Goal: Information Seeking & Learning: Learn about a topic

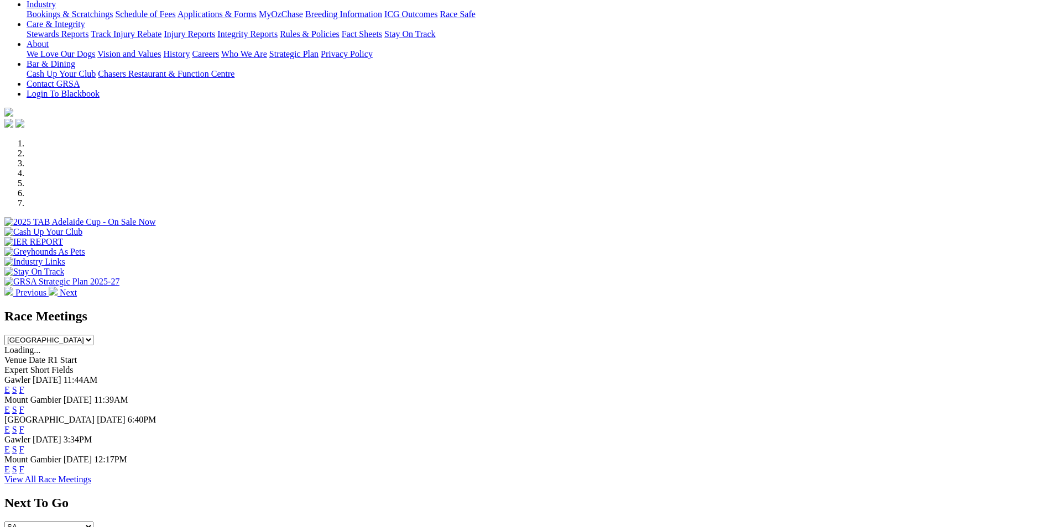
scroll to position [276, 0]
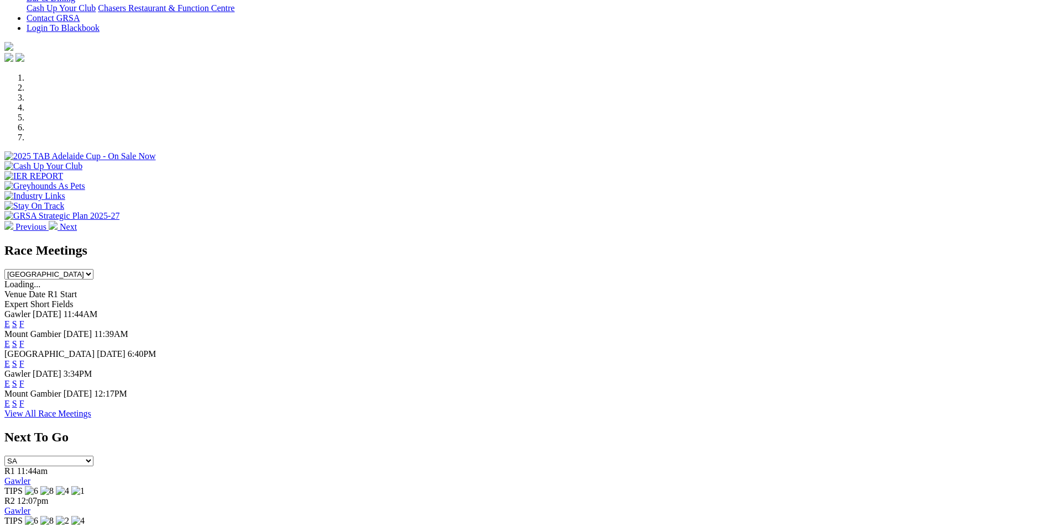
click at [24, 379] on link "F" at bounding box center [21, 383] width 5 height 9
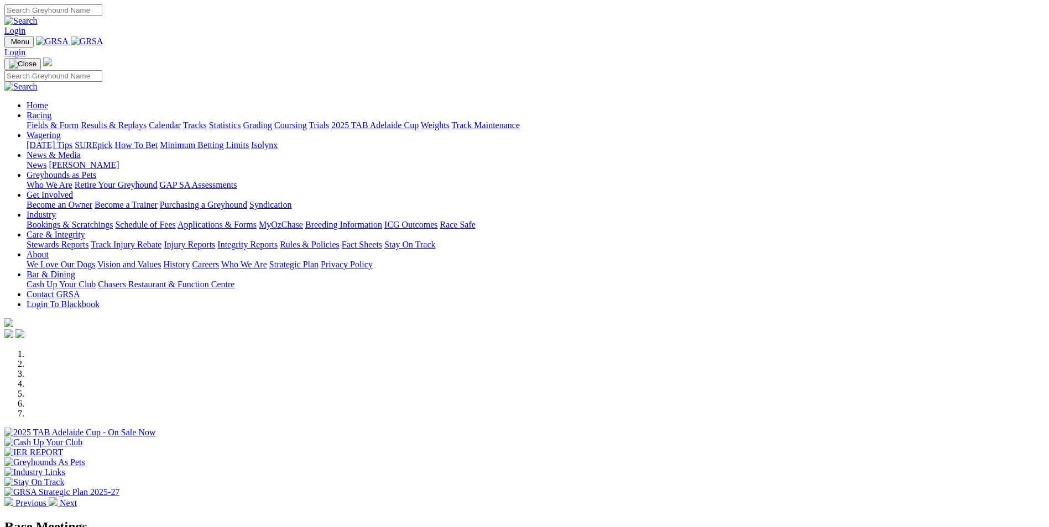
scroll to position [276, 0]
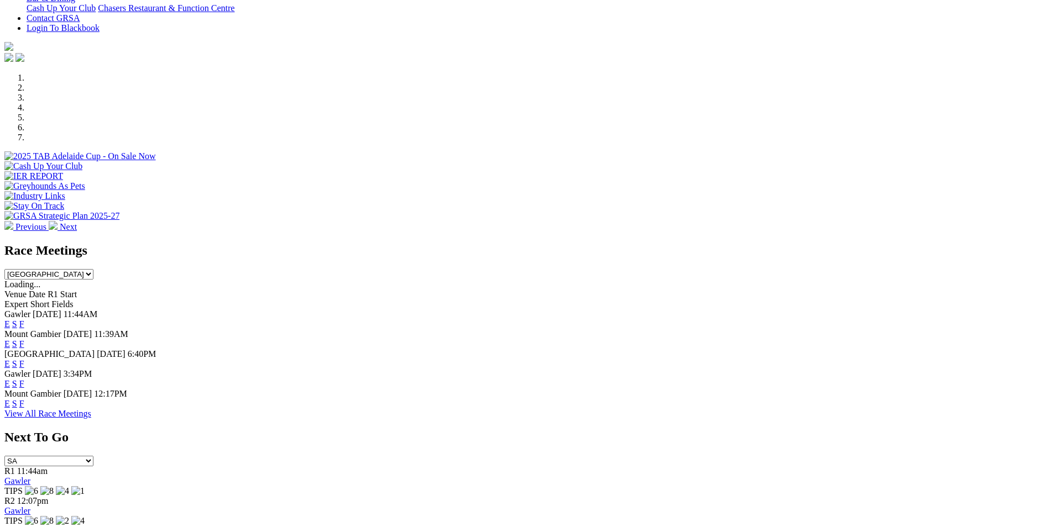
click at [10, 379] on link "E" at bounding box center [7, 383] width 6 height 9
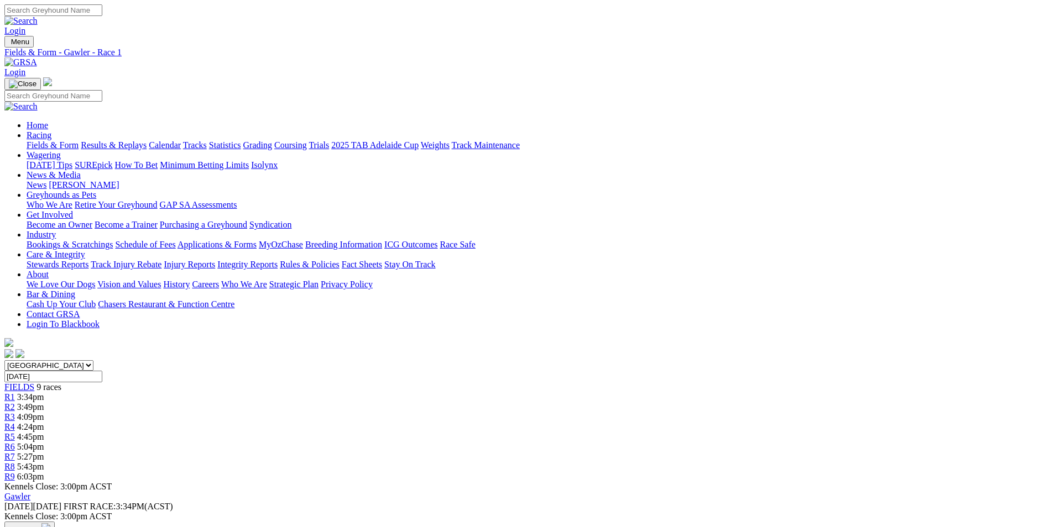
click at [648, 442] on div "R6 5:04pm" at bounding box center [524, 447] width 1040 height 10
click at [690, 452] on div "R7 5:27pm" at bounding box center [524, 457] width 1040 height 10
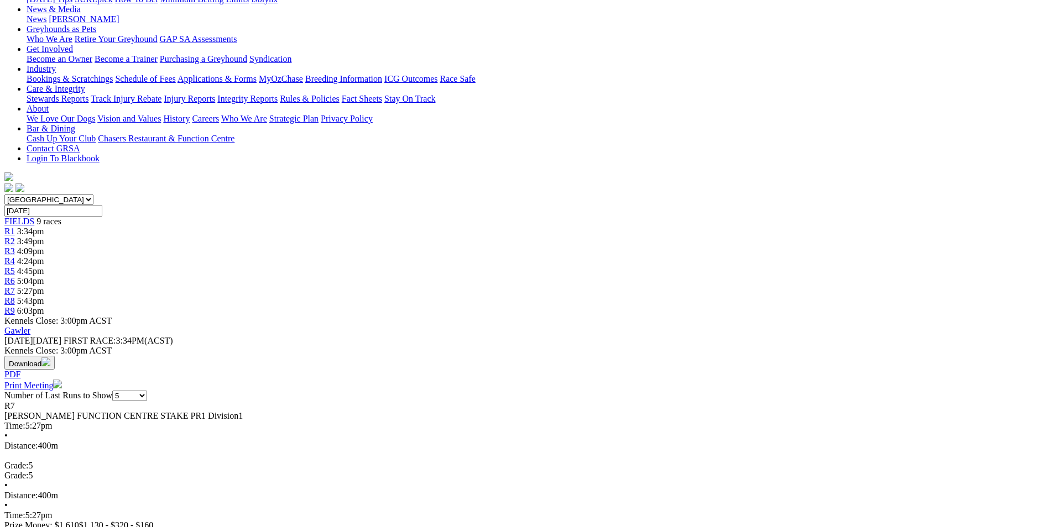
scroll to position [55, 0]
